Goal: Task Accomplishment & Management: Use online tool/utility

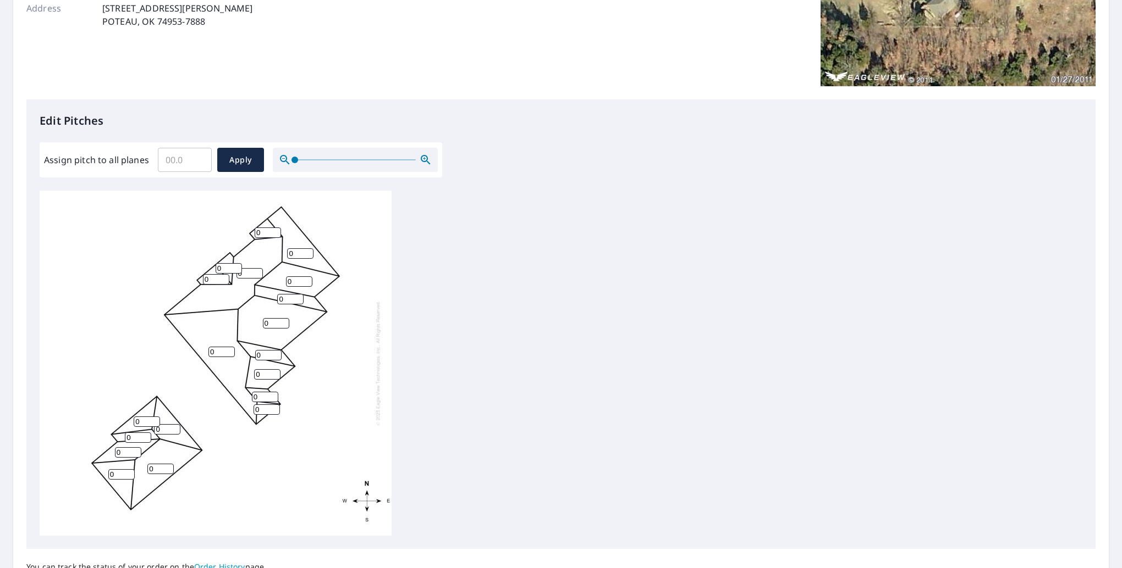
scroll to position [220, 0]
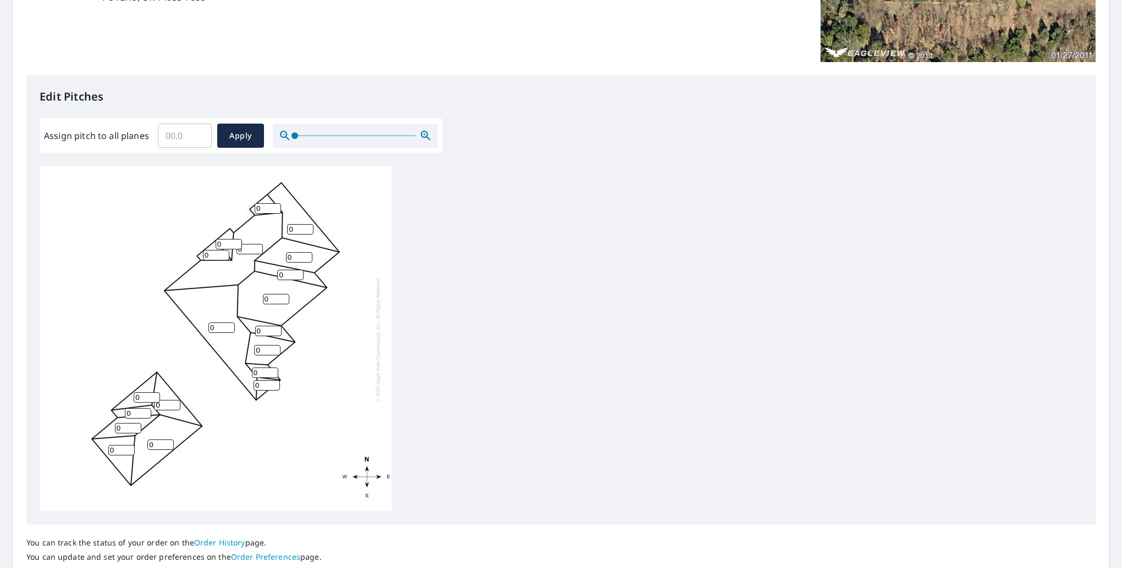
click at [336, 137] on div at bounding box center [355, 136] width 165 height 24
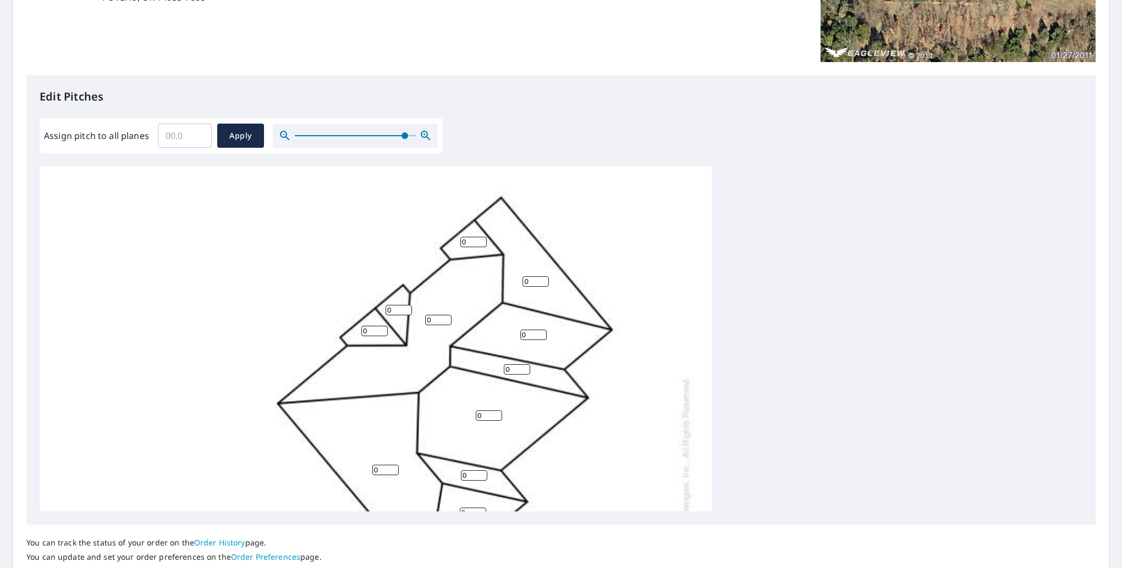
drag, startPoint x: 296, startPoint y: 133, endPoint x: 404, endPoint y: 143, distance: 108.3
click at [404, 139] on span at bounding box center [404, 135] width 7 height 7
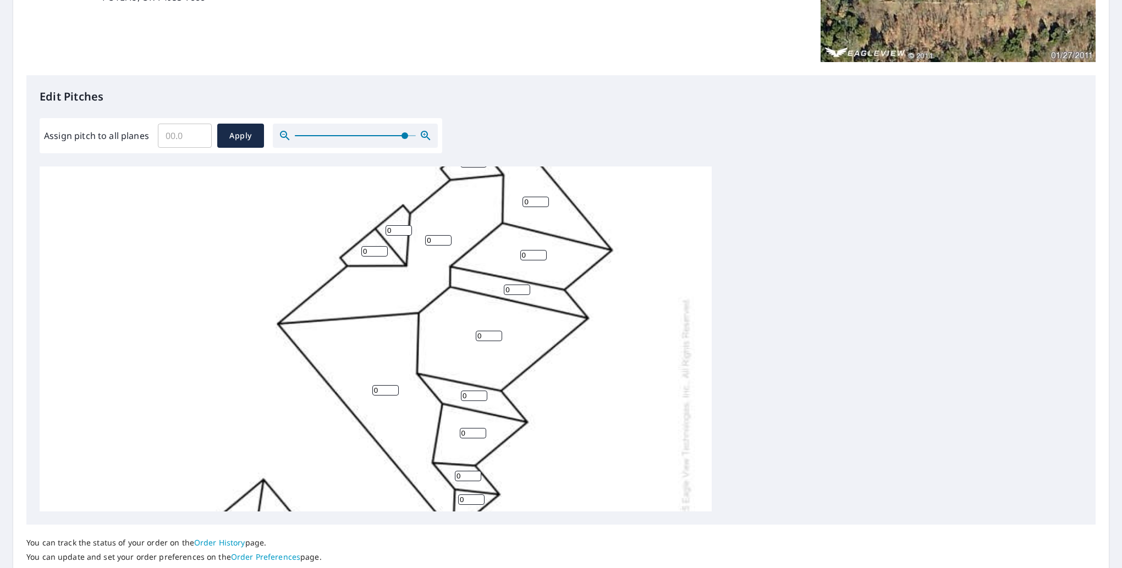
scroll to position [55, 0]
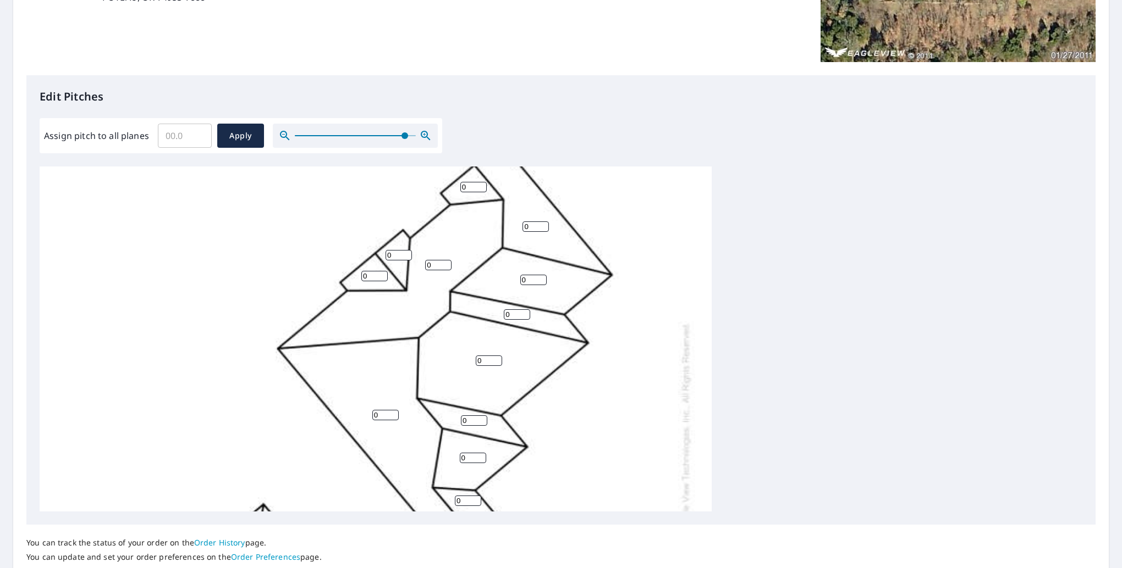
click at [473, 187] on input "0" at bounding box center [473, 187] width 26 height 10
type input "06"
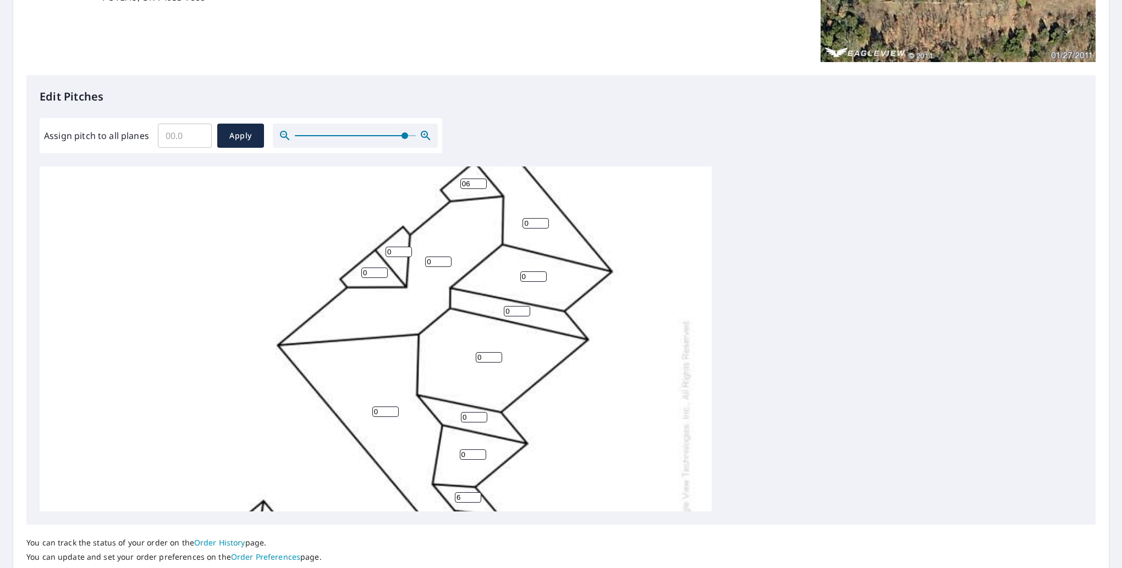
type input "6"
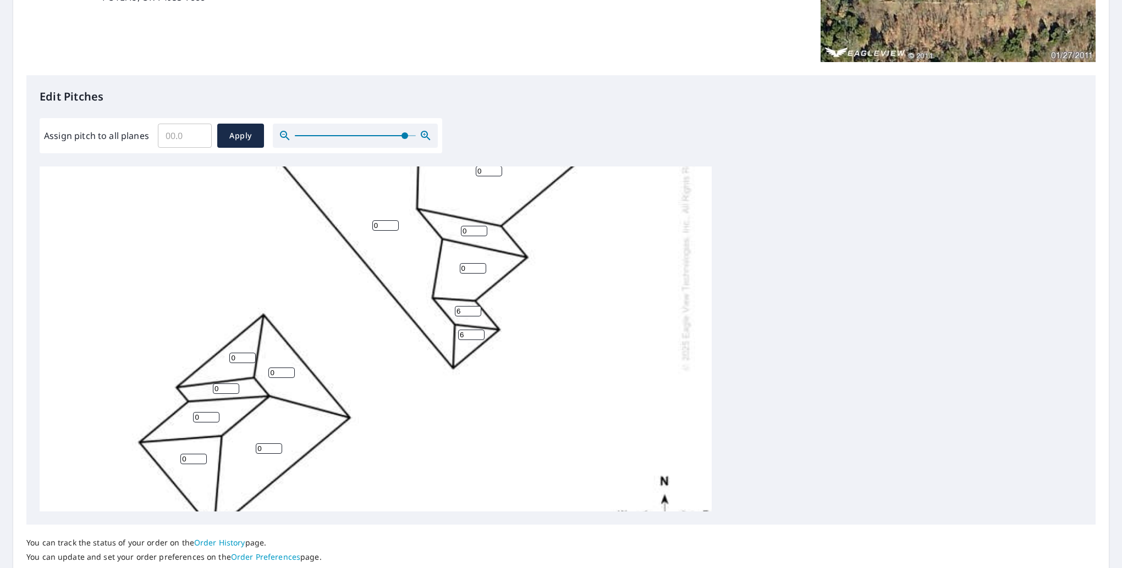
type input "6"
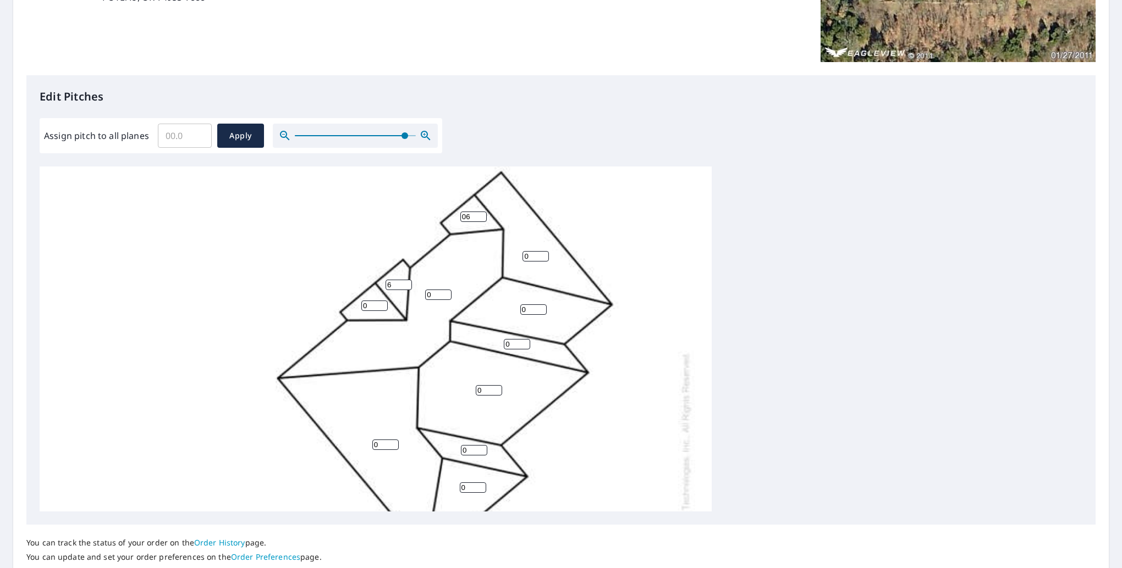
scroll to position [25, 0]
click at [374, 302] on input "0" at bounding box center [374, 306] width 26 height 10
type input "06"
click at [432, 296] on input "0" at bounding box center [438, 295] width 26 height 10
type input "06"
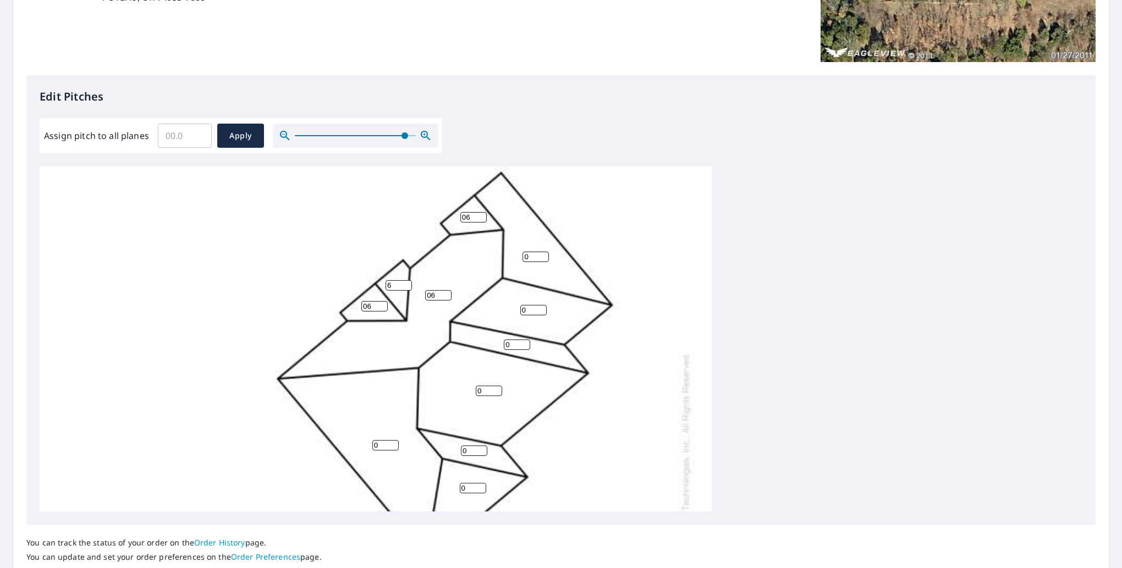
click at [530, 257] on input "0" at bounding box center [535, 257] width 26 height 10
type input "06"
click at [527, 309] on input "0" at bounding box center [533, 310] width 26 height 10
type input "06"
click at [513, 346] on input "0" at bounding box center [517, 345] width 26 height 10
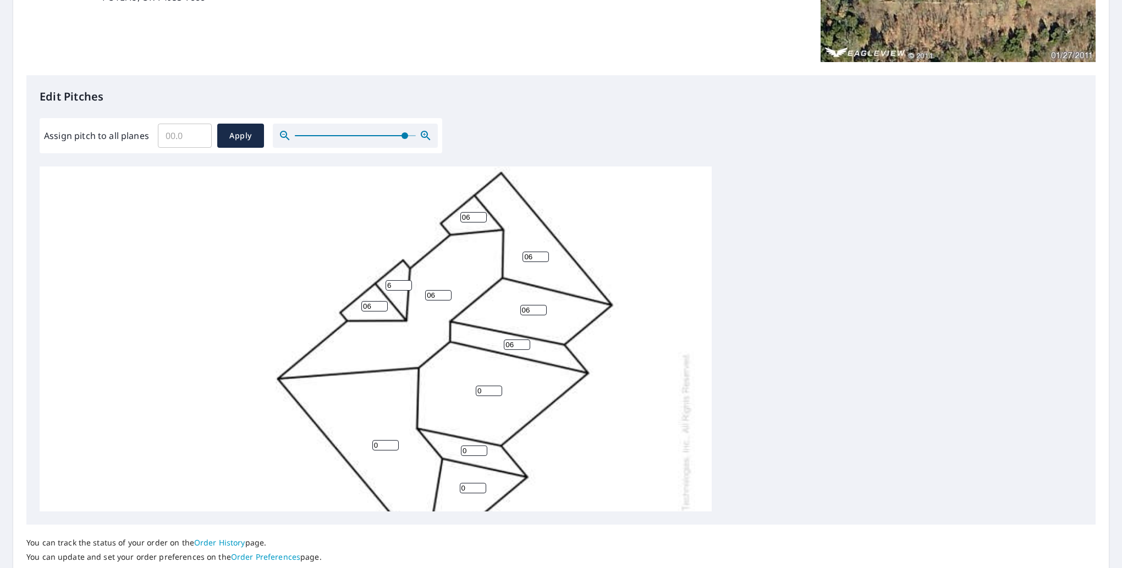
type input "06"
click at [487, 390] on input "0" at bounding box center [489, 391] width 26 height 10
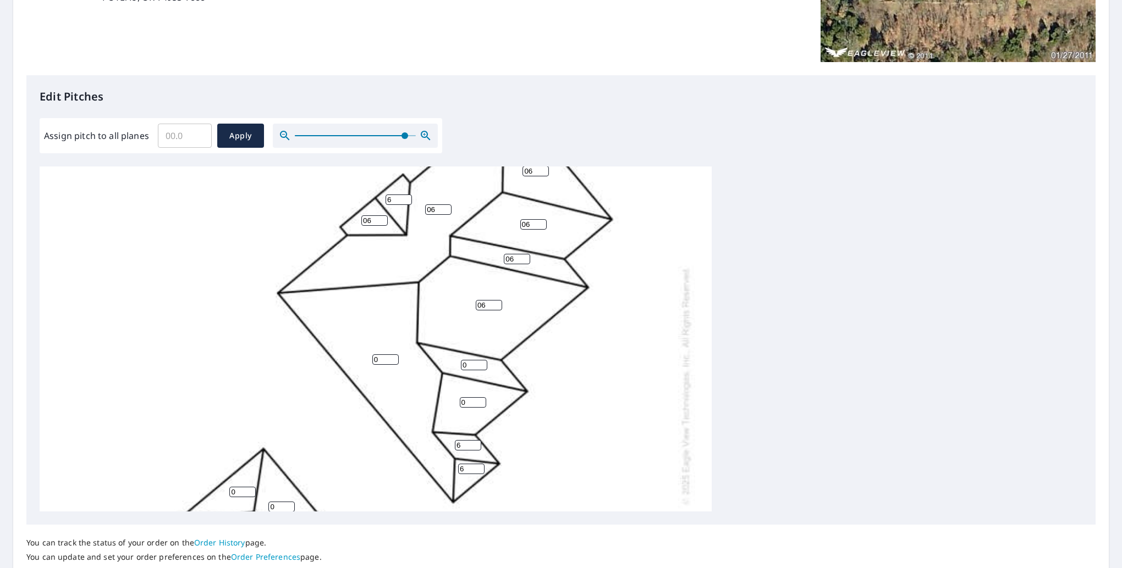
scroll to position [135, 0]
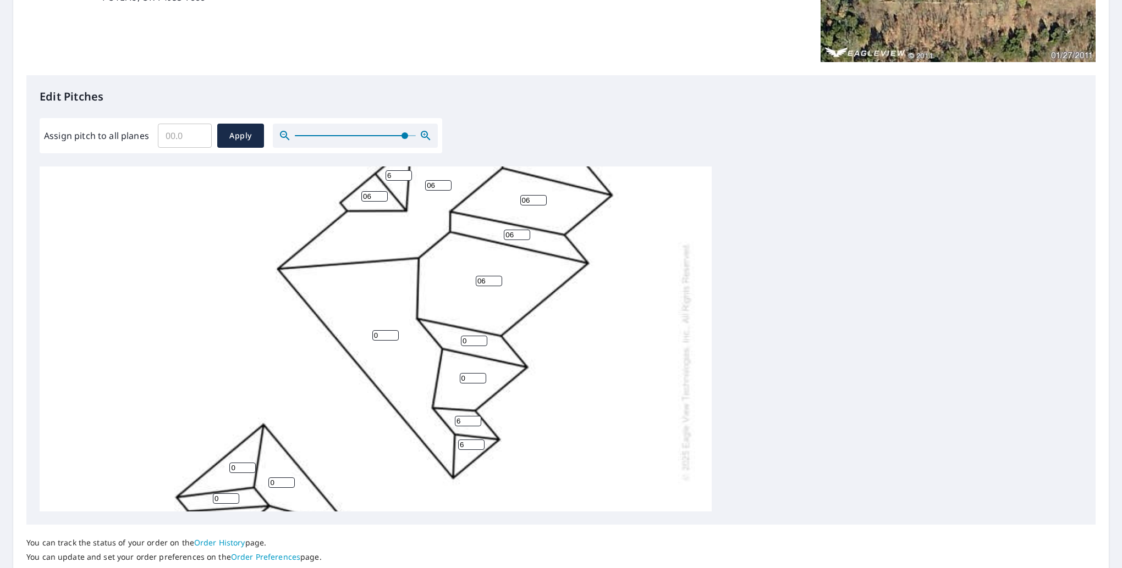
type input "06"
click at [384, 338] on input "0" at bounding box center [385, 335] width 26 height 10
type input "06"
click at [474, 338] on input "0" at bounding box center [474, 341] width 26 height 10
type input "06"
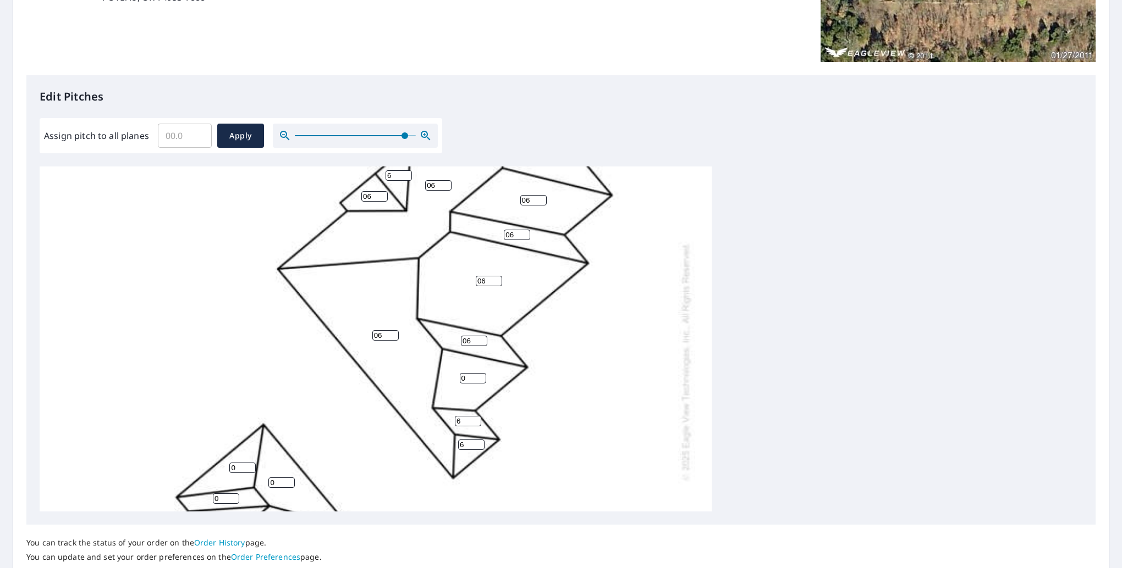
click at [475, 379] on input "0" at bounding box center [473, 378] width 26 height 10
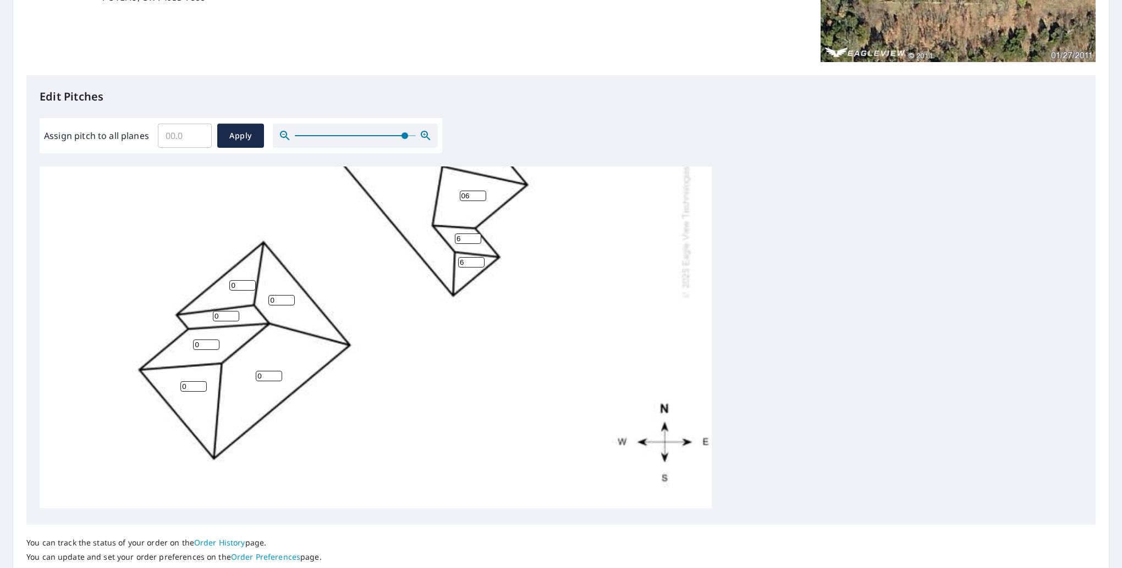
scroll to position [325, 0]
type input "06"
click at [244, 280] on input "0" at bounding box center [242, 285] width 26 height 10
type input "05"
click at [281, 295] on input "0" at bounding box center [281, 300] width 26 height 10
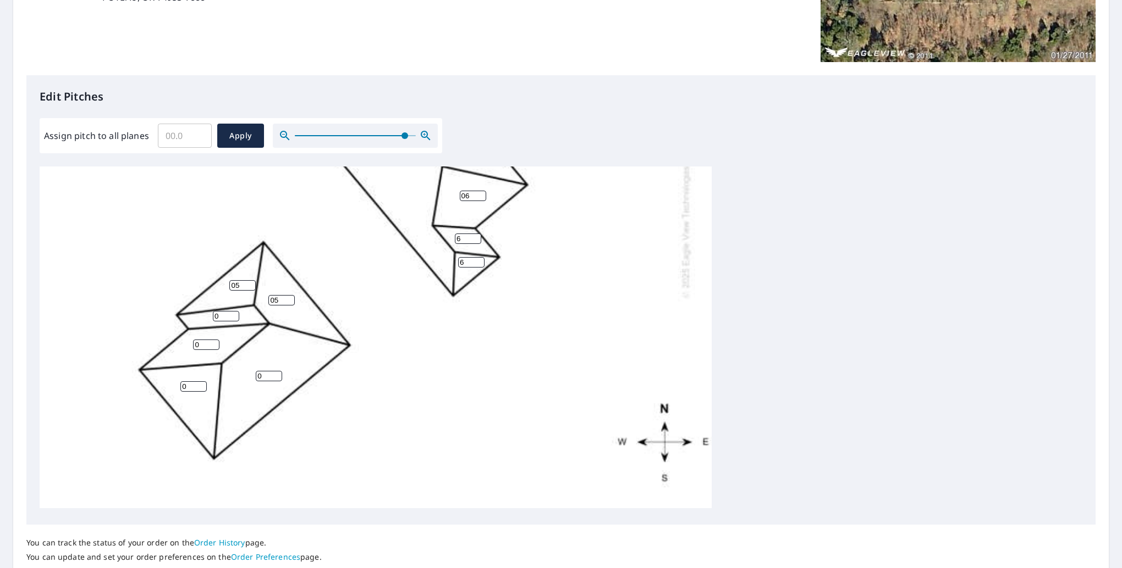
type input "05"
click at [230, 311] on input "0" at bounding box center [226, 316] width 26 height 10
type input "5"
click at [202, 340] on input "0" at bounding box center [206, 345] width 26 height 10
type input "05"
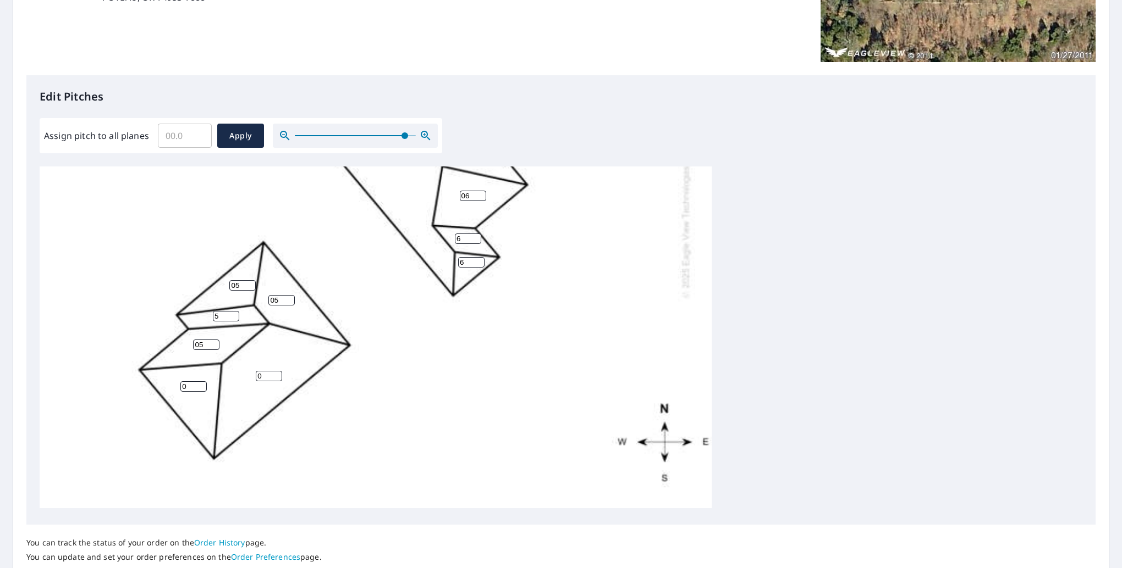
click at [257, 371] on input "0" at bounding box center [269, 376] width 26 height 10
type input "5"
click at [190, 382] on input "0" at bounding box center [193, 387] width 26 height 10
type input "05"
click at [413, 388] on div "06 06 06 5 06 06 05 05 06 05 06 05 06 5 06 06 6 6 6" at bounding box center [376, 178] width 672 height 659
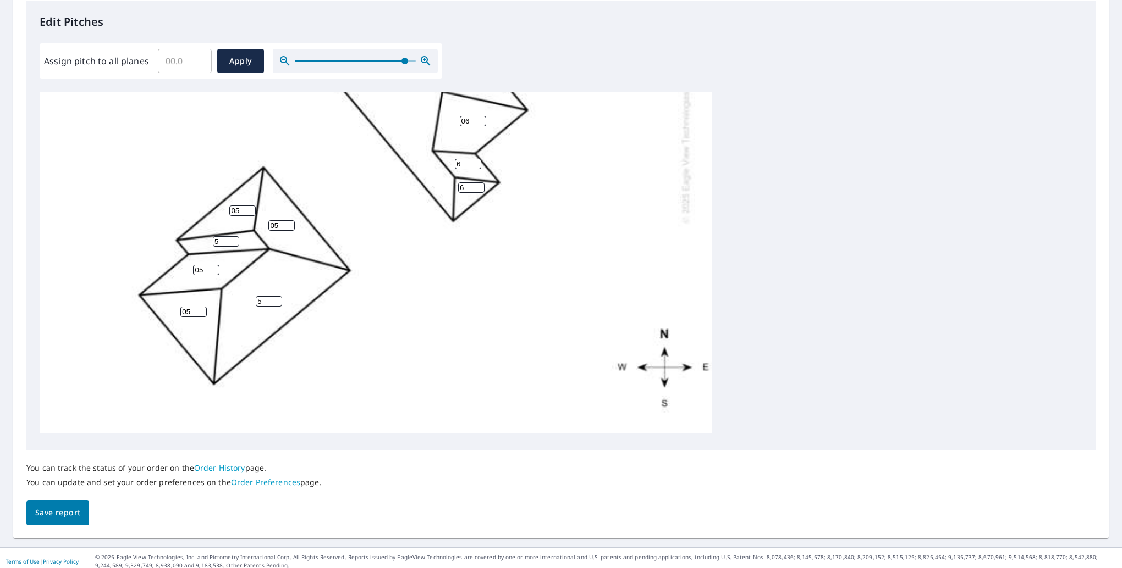
scroll to position [301, 0]
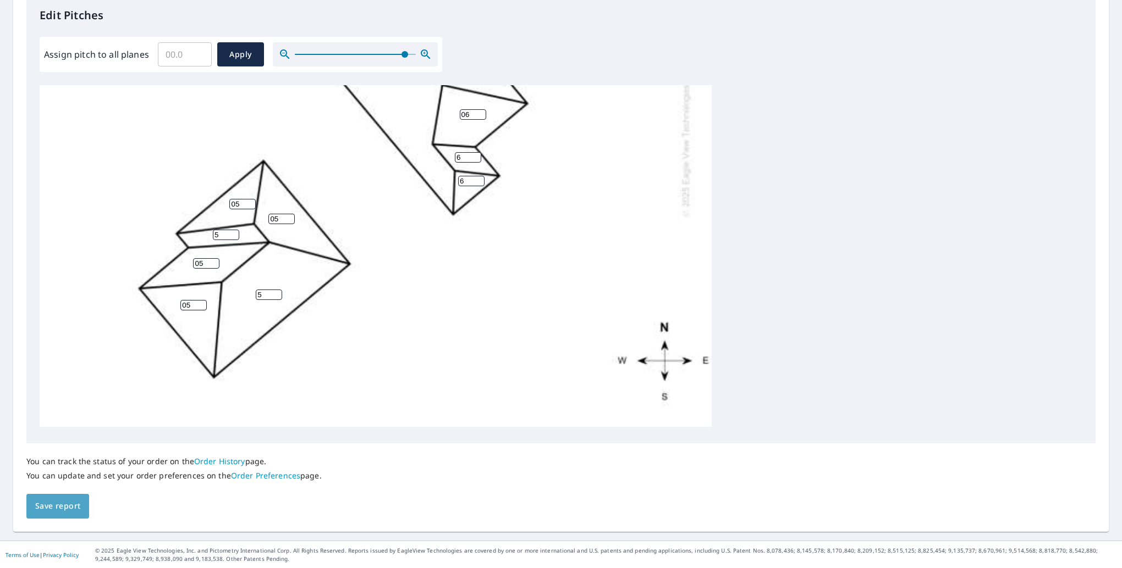
click at [58, 515] on button "Save report" at bounding box center [57, 506] width 63 height 25
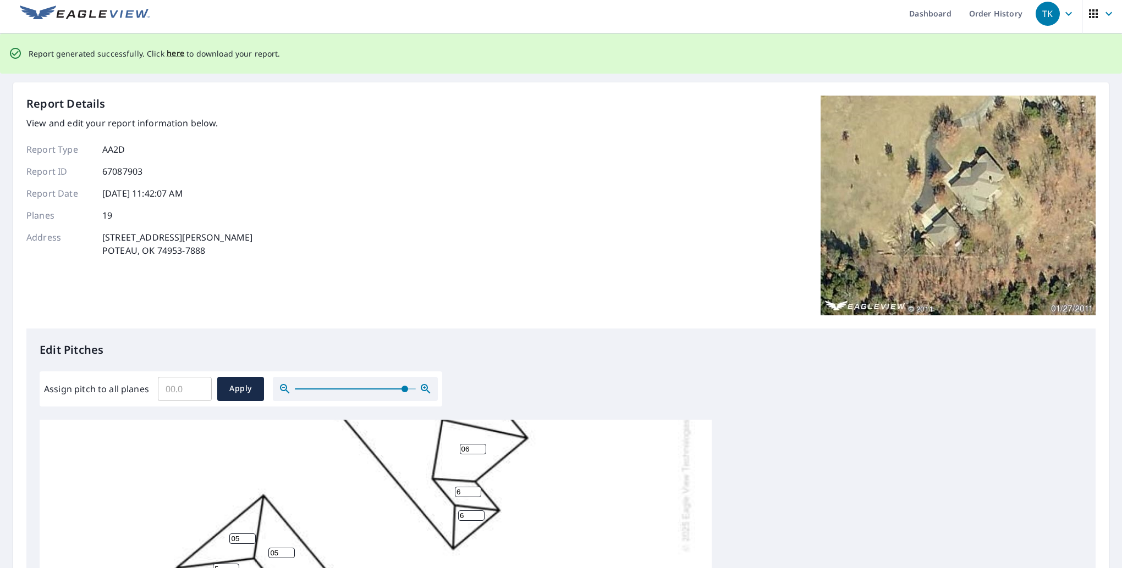
scroll to position [0, 0]
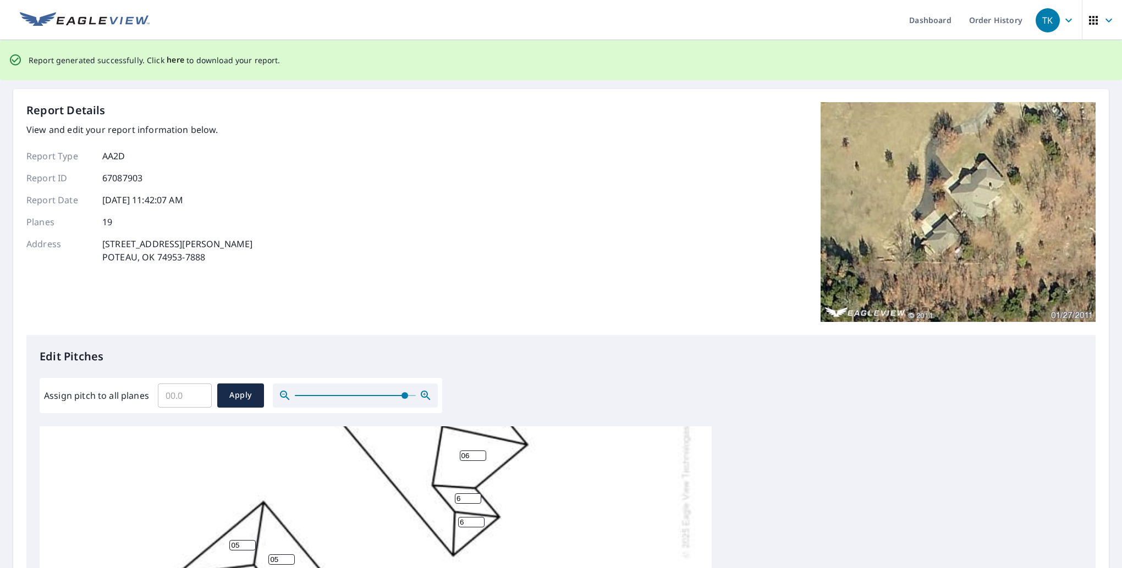
click at [169, 63] on span "here" at bounding box center [176, 60] width 18 height 14
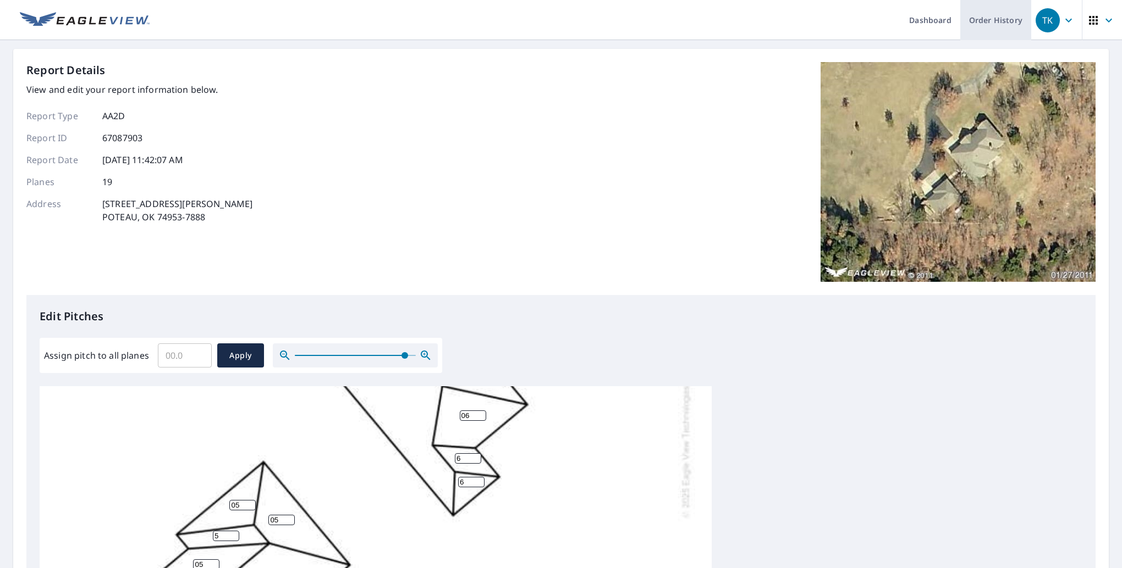
click at [993, 21] on link "Order History" at bounding box center [995, 20] width 71 height 40
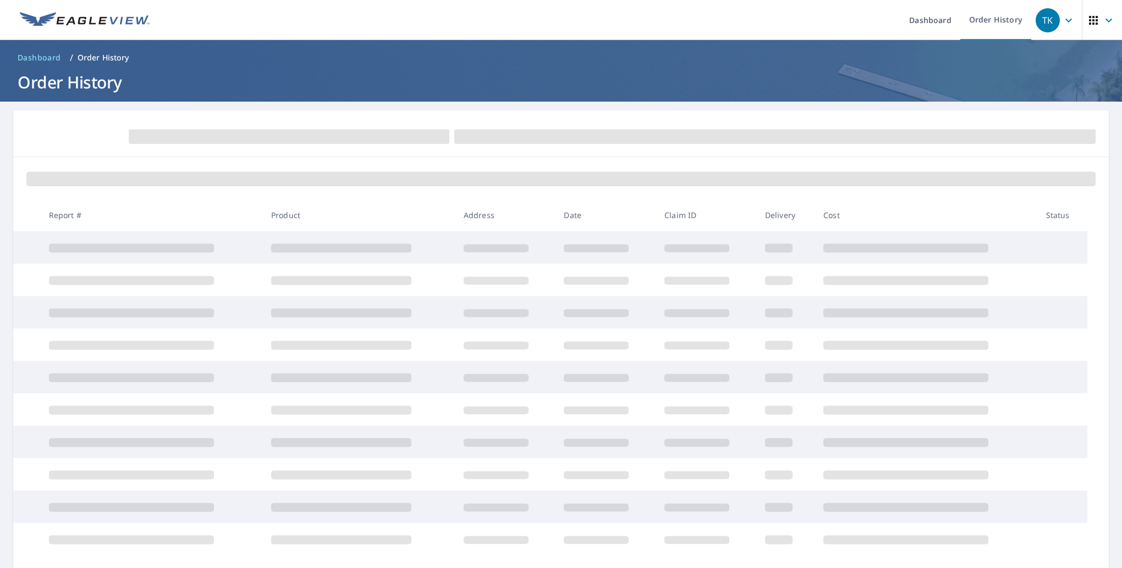
click at [1062, 18] on icon "button" at bounding box center [1068, 20] width 13 height 13
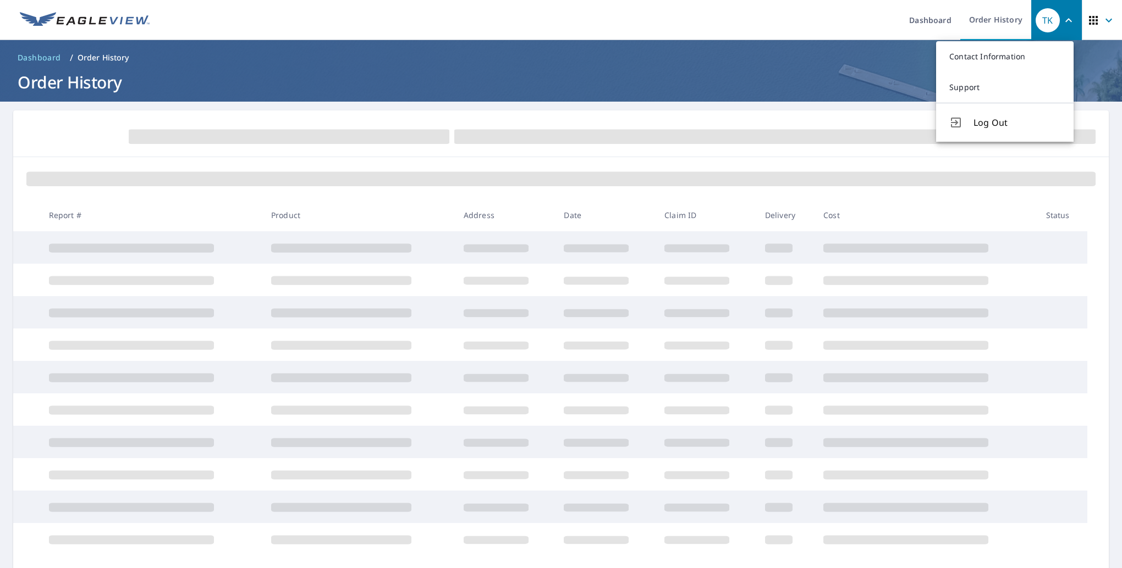
click at [804, 16] on ul "Dashboard Order History" at bounding box center [593, 20] width 875 height 40
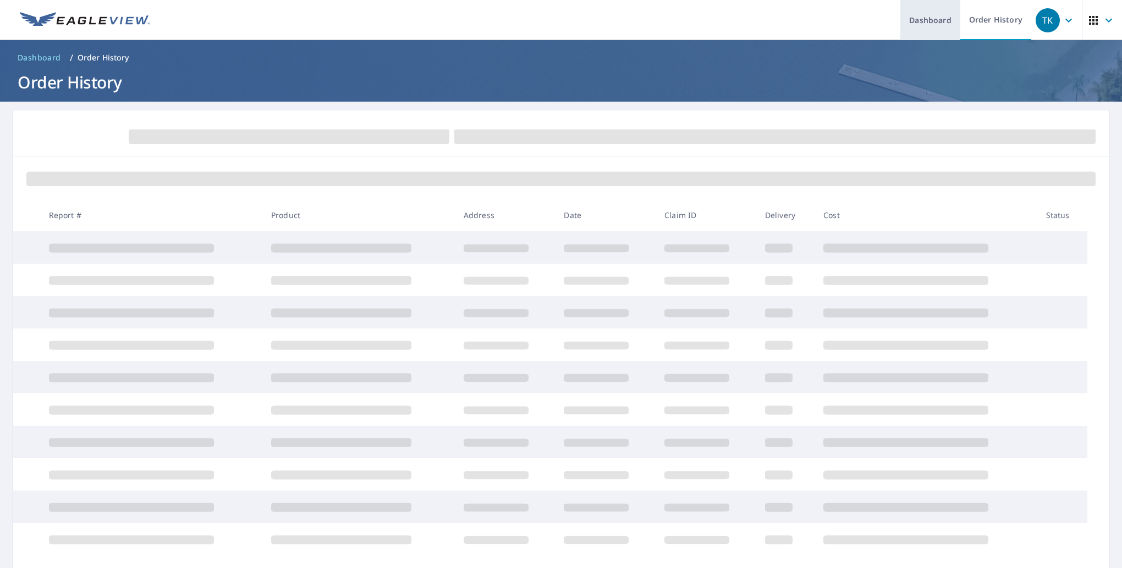
click at [930, 16] on link "Dashboard" at bounding box center [930, 20] width 60 height 40
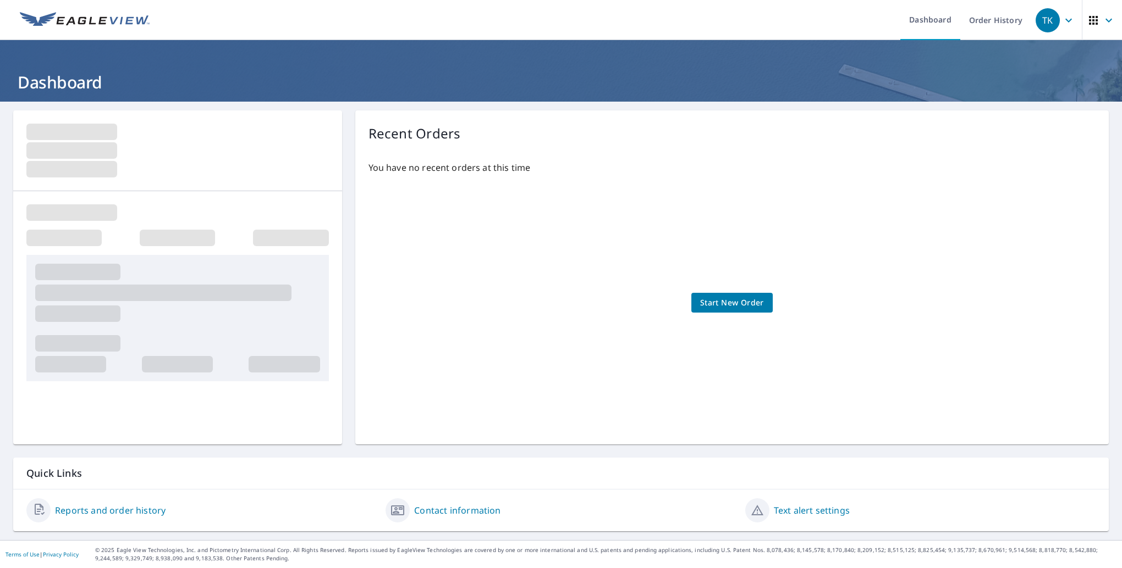
click at [126, 509] on link "Reports and order history" at bounding box center [110, 510] width 111 height 13
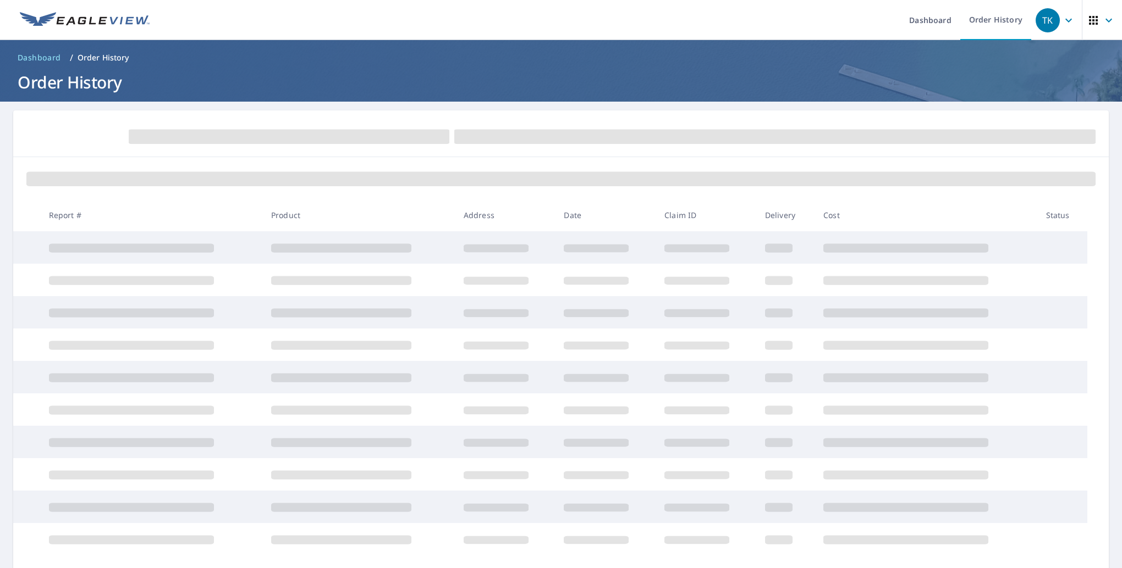
click at [1102, 22] on icon "button" at bounding box center [1108, 20] width 13 height 13
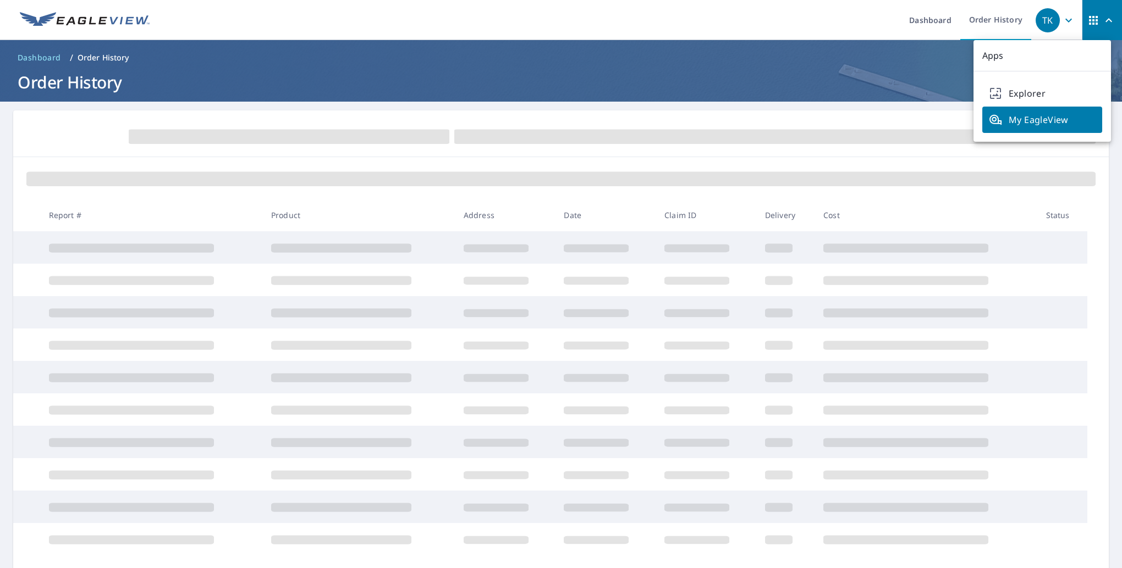
click at [1102, 21] on icon "button" at bounding box center [1108, 20] width 13 height 13
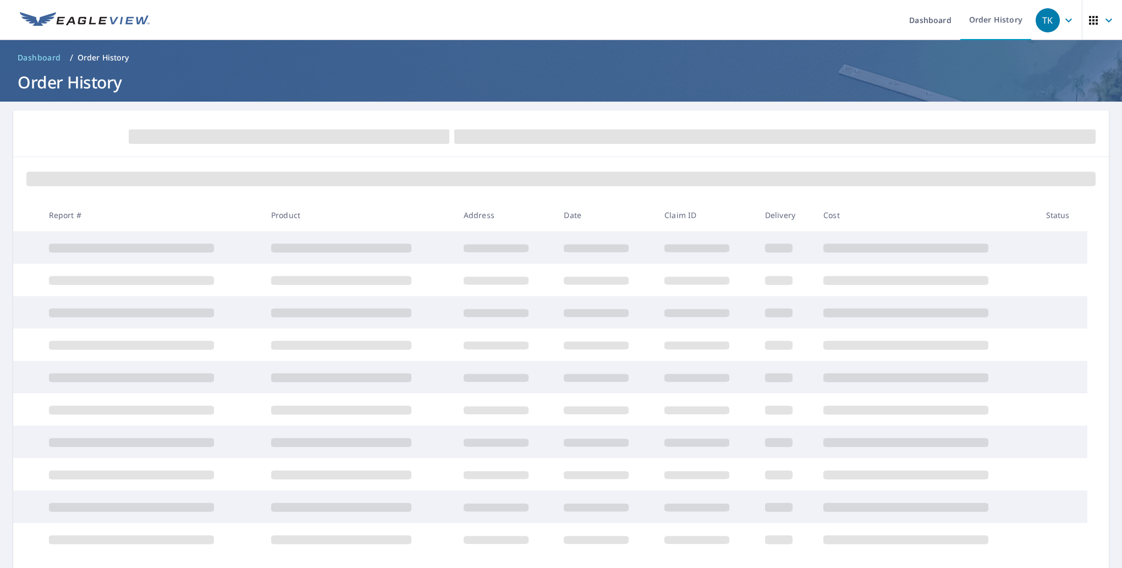
click at [1062, 23] on icon "button" at bounding box center [1068, 20] width 13 height 13
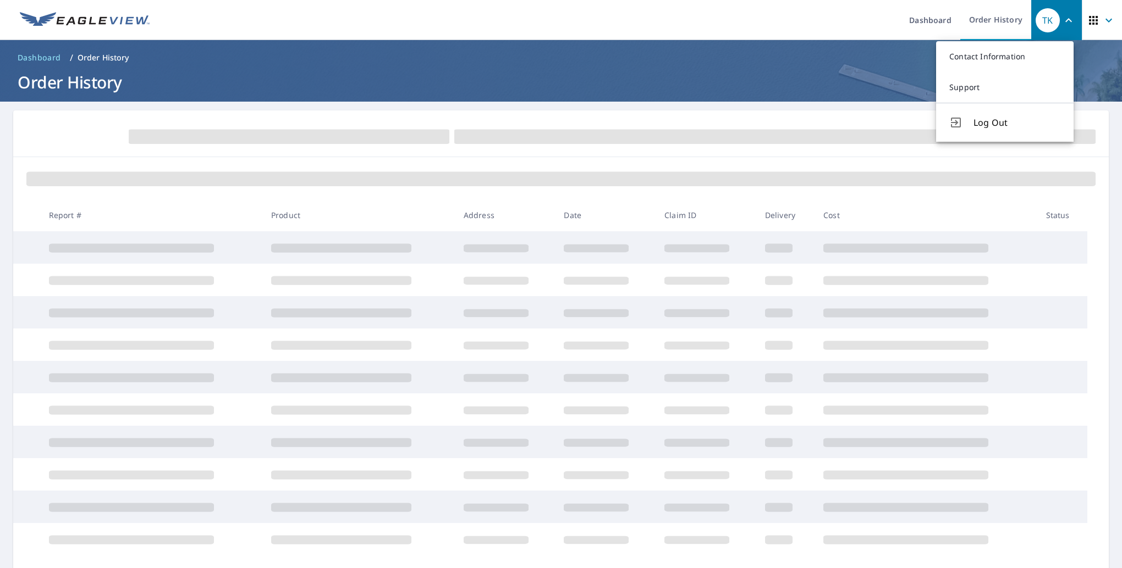
click at [1062, 23] on icon "button" at bounding box center [1068, 20] width 13 height 13
